Goal: Find specific page/section

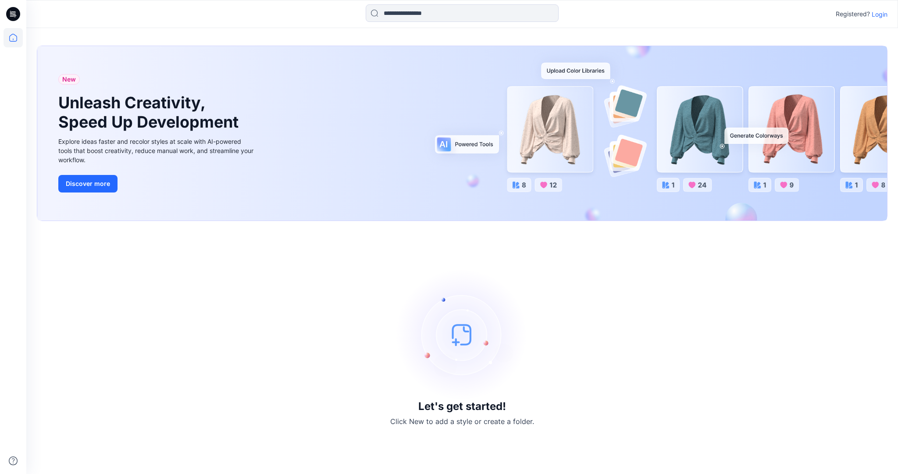
click at [877, 14] on p "Login" at bounding box center [880, 14] width 16 height 9
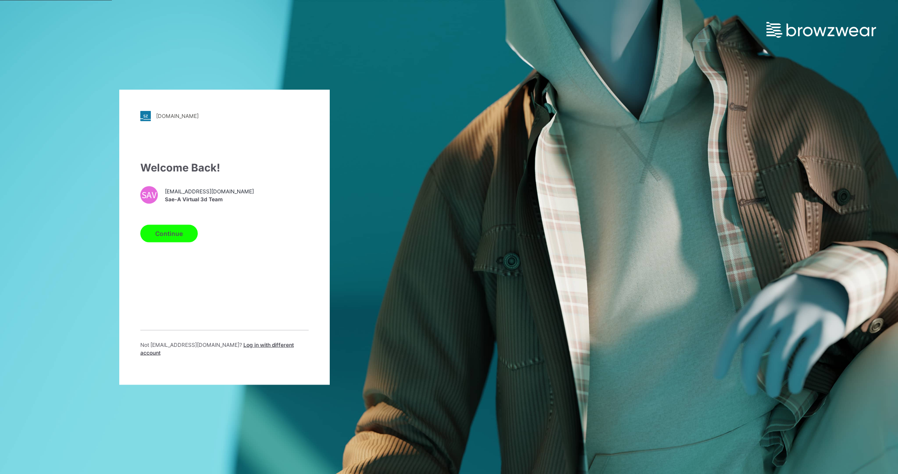
click at [163, 230] on button "Continue" at bounding box center [168, 233] width 57 height 18
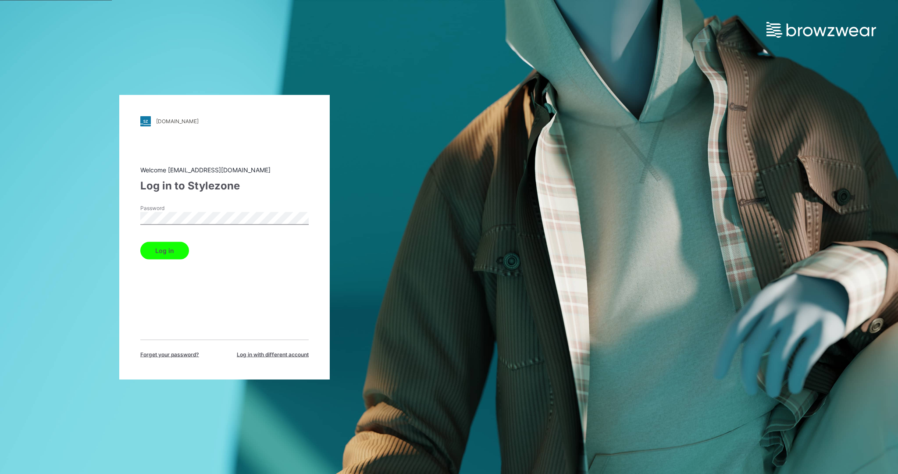
click at [176, 246] on button "Log in" at bounding box center [164, 251] width 49 height 18
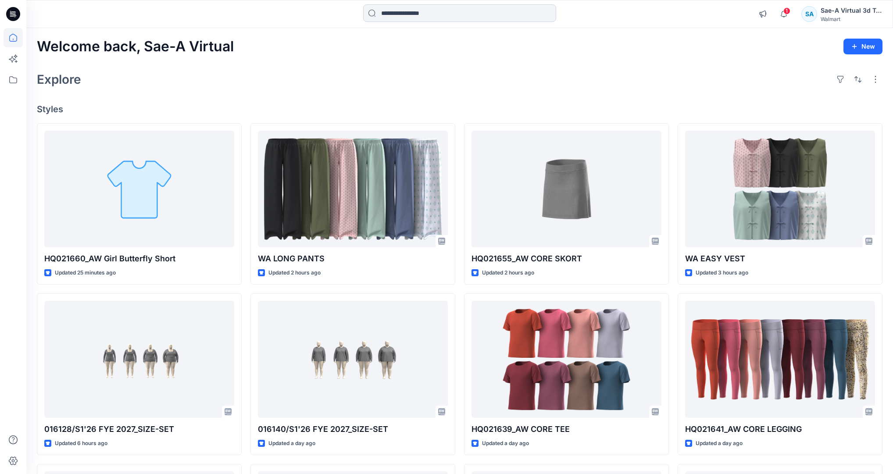
click at [418, 12] on input at bounding box center [459, 13] width 193 height 18
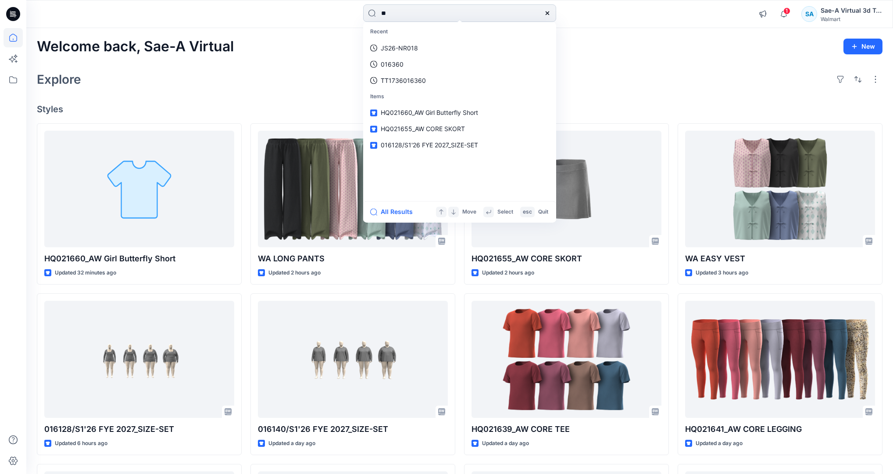
type input "*"
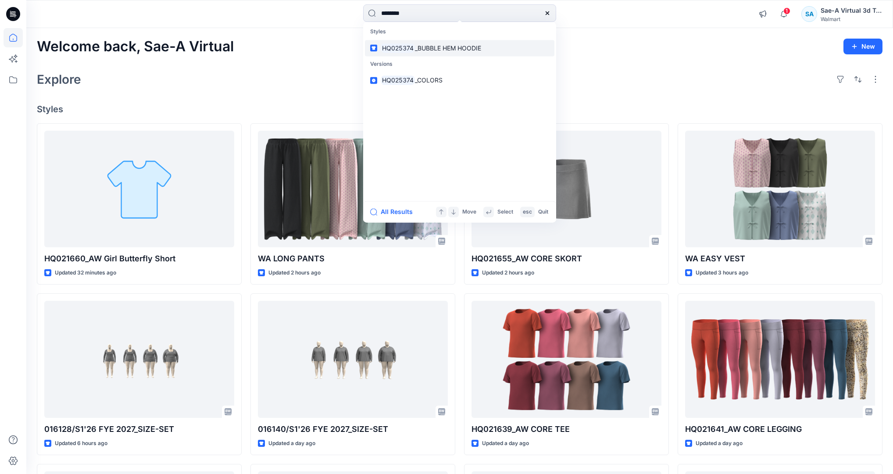
type input "********"
click at [438, 51] on p "HQ025374 _BUBBLE HEM HOODIE" at bounding box center [431, 47] width 100 height 9
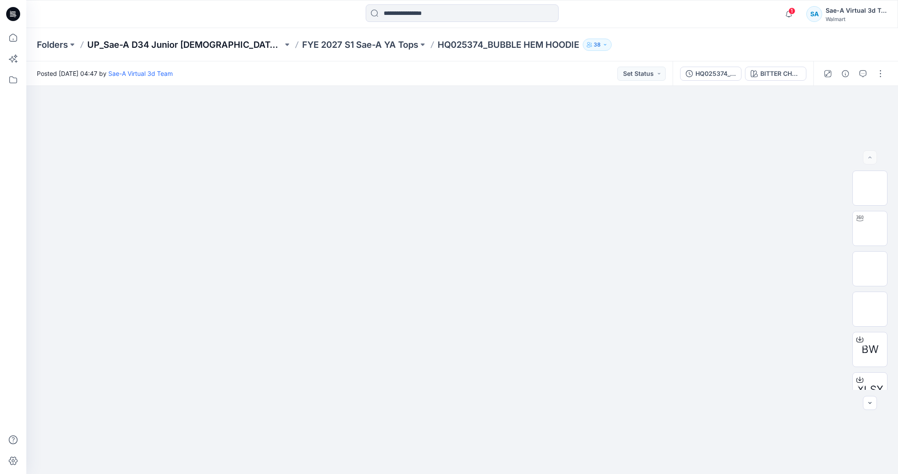
click at [188, 43] on p "UP_Sae-A D34 Junior ladies top" at bounding box center [185, 45] width 196 height 12
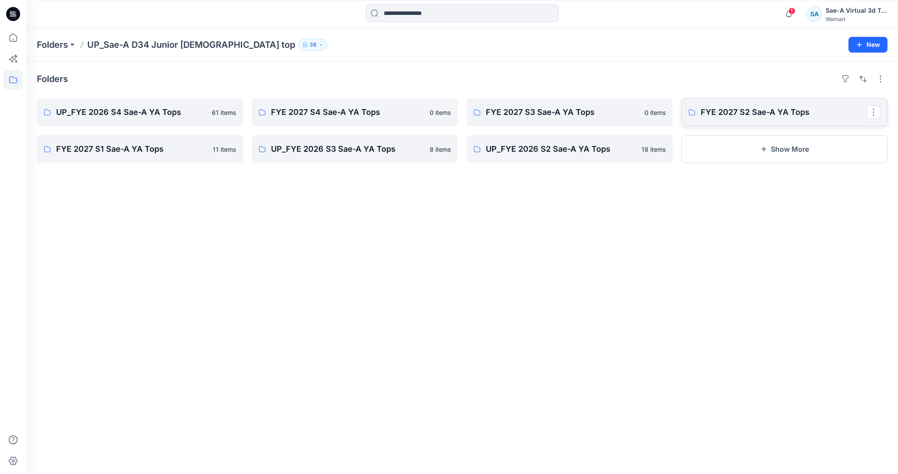
click at [730, 113] on p "FYE 2027 S2 Sae-A YA Tops" at bounding box center [784, 112] width 166 height 12
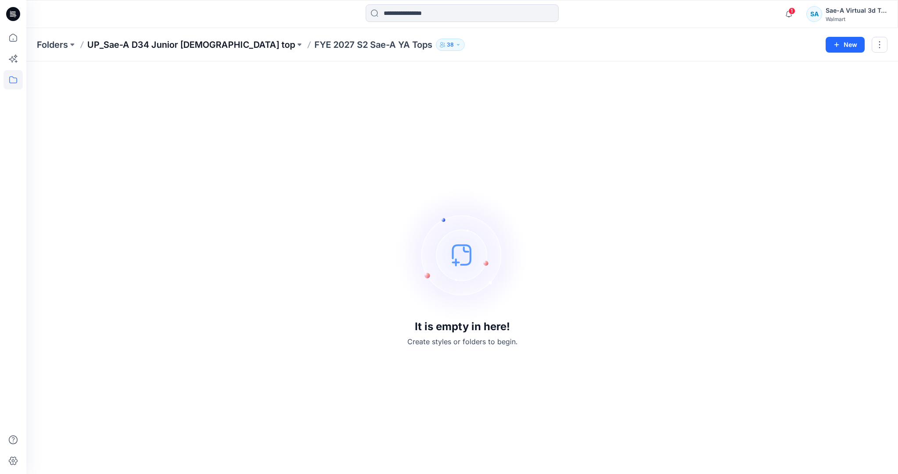
click at [122, 44] on p "UP_Sae-A D34 Junior ladies top" at bounding box center [191, 45] width 208 height 12
click at [436, 18] on input at bounding box center [462, 13] width 193 height 18
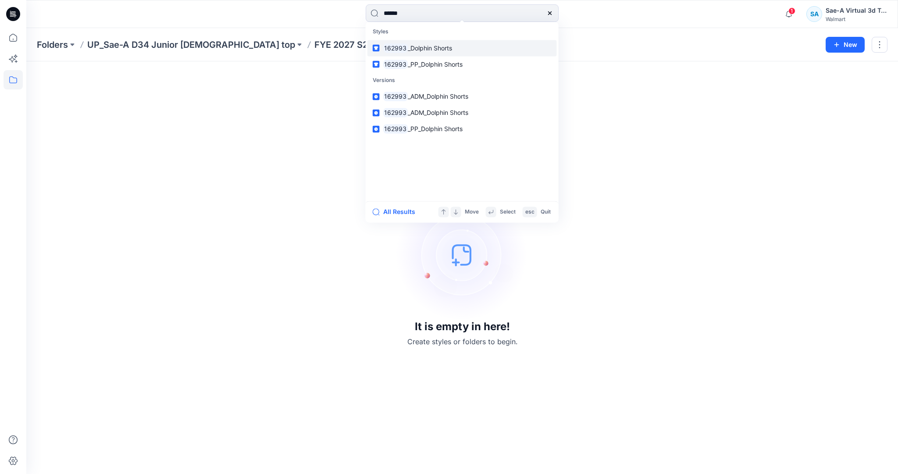
type input "******"
click at [458, 46] on link "162993 _Dolphin Shorts" at bounding box center [461, 48] width 189 height 16
